Goal: Find specific page/section: Find specific page/section

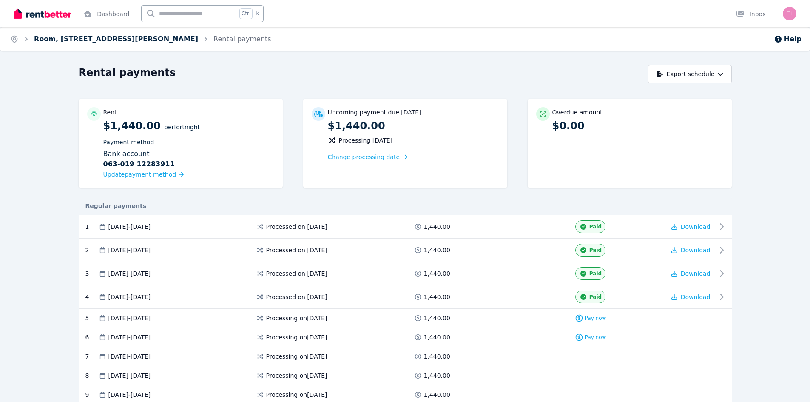
click at [133, 42] on link "Room, [STREET_ADDRESS][PERSON_NAME]" at bounding box center [116, 39] width 164 height 8
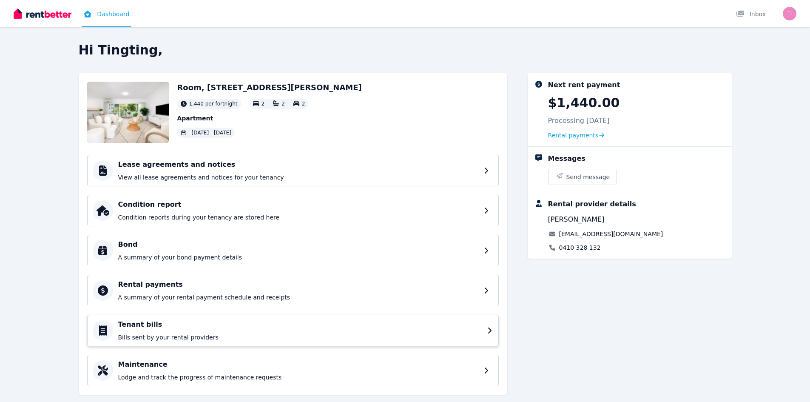
click at [182, 338] on p "Bills sent by your rental providers" at bounding box center [300, 337] width 364 height 9
click at [166, 176] on p "View all lease agreements and notices for your tenancy" at bounding box center [300, 177] width 364 height 9
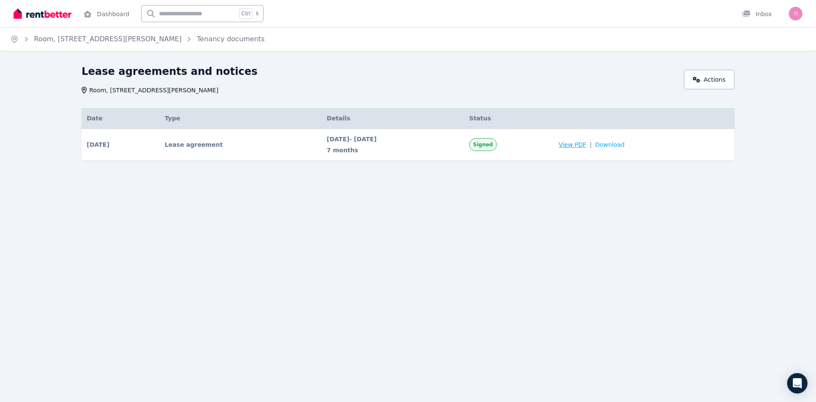
click at [586, 147] on span "View PDF" at bounding box center [573, 144] width 28 height 9
click at [586, 148] on span "View PDF" at bounding box center [573, 144] width 28 height 9
